Goal: Task Accomplishment & Management: Use online tool/utility

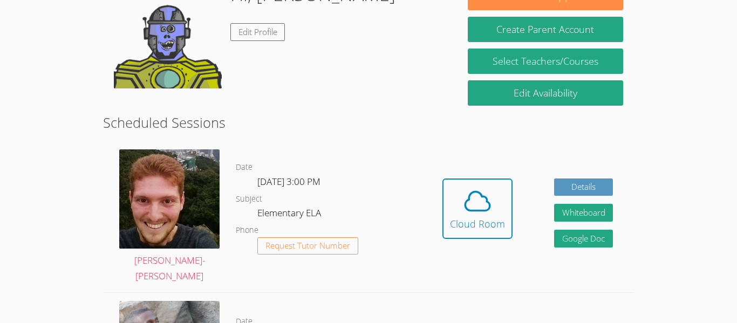
scroll to position [190, 0]
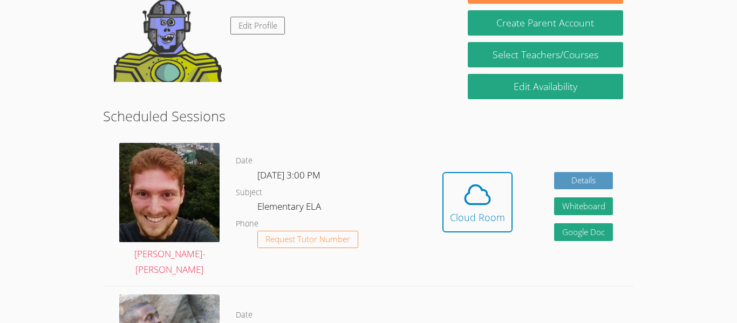
scroll to position [212, 0]
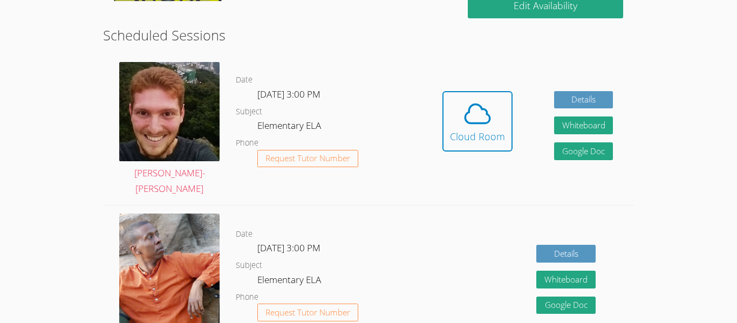
scroll to position [281, 0]
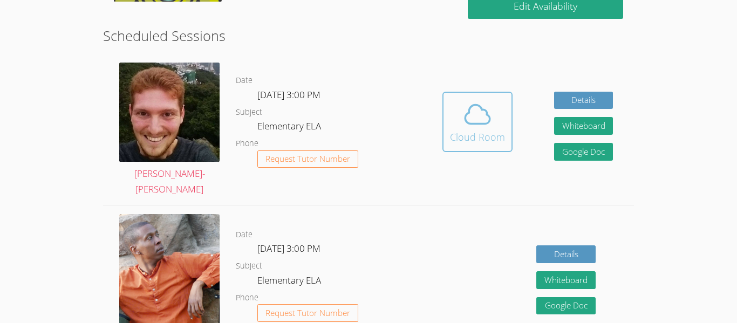
click at [486, 131] on div "Cloud Room" at bounding box center [477, 137] width 55 height 15
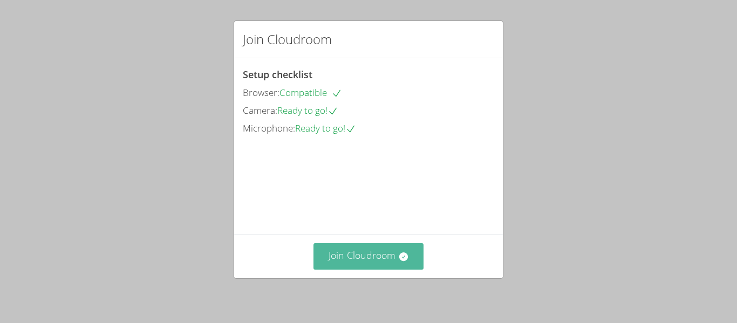
click at [389, 261] on button "Join Cloudroom" at bounding box center [369, 256] width 111 height 26
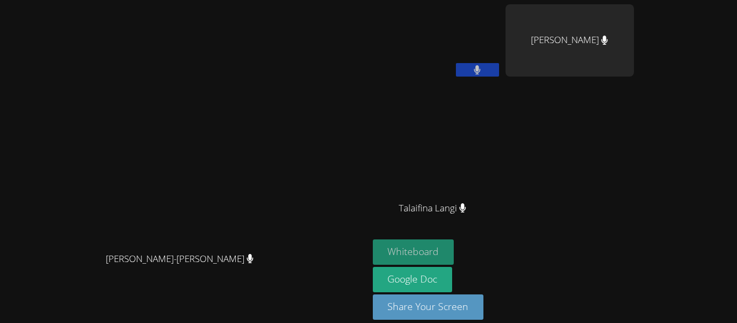
click at [455, 252] on button "Whiteboard" at bounding box center [414, 252] width 82 height 25
